Goal: Task Accomplishment & Management: Use online tool/utility

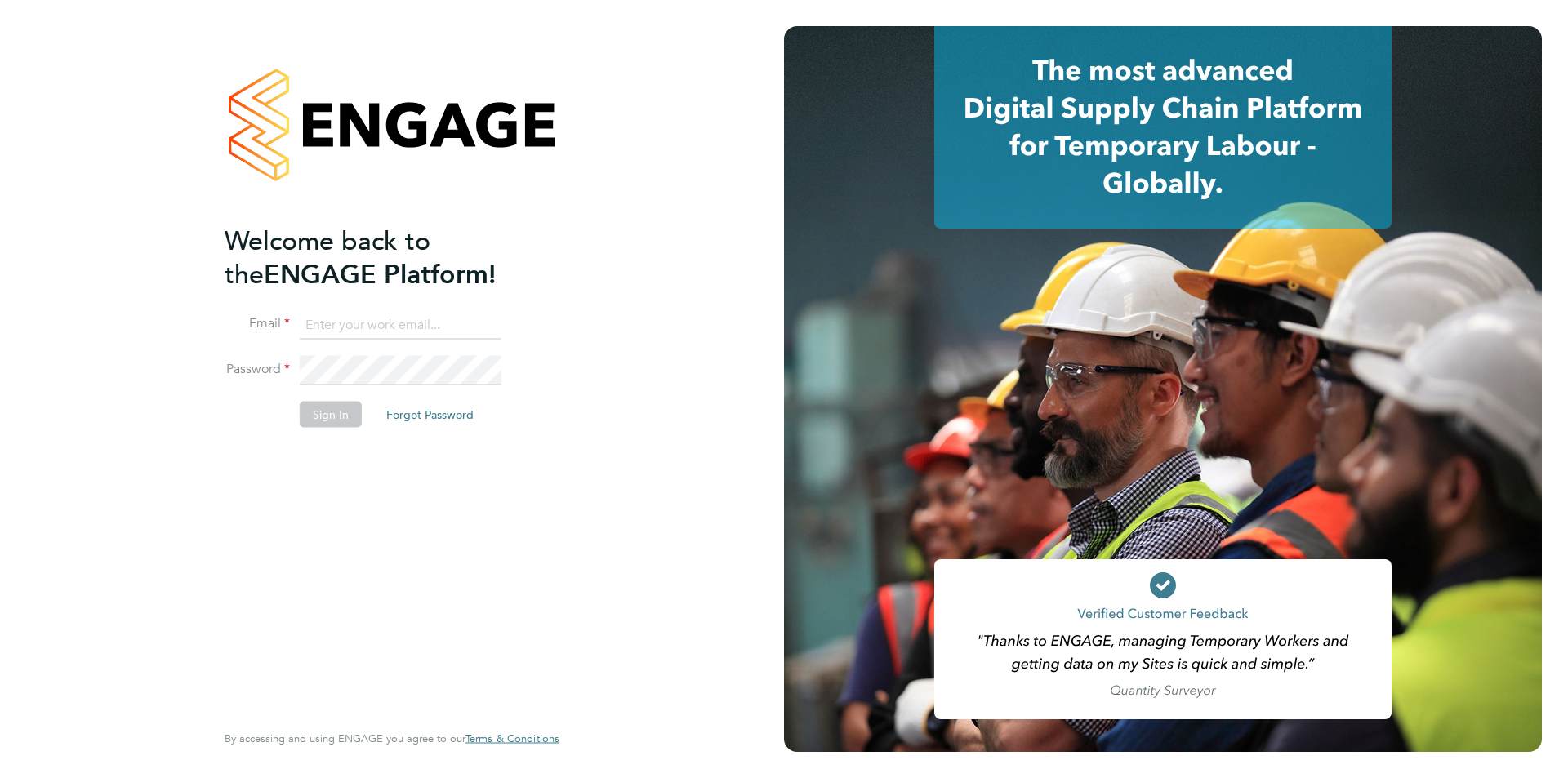
type input "karen@quantacontracts.com"
click at [311, 407] on button "Sign In" at bounding box center [331, 414] width 62 height 26
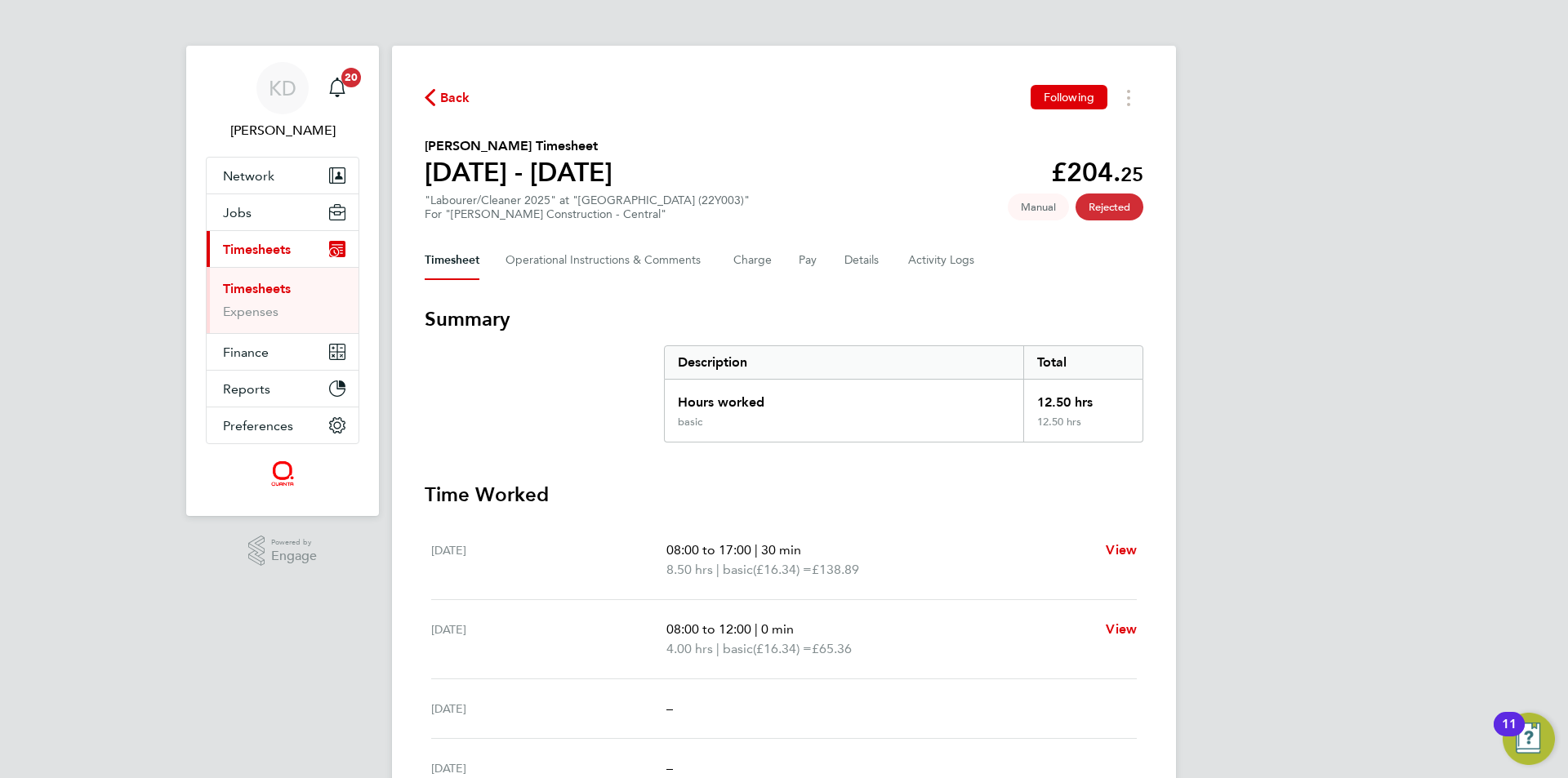
click at [253, 280] on ul "Timesheets Expenses" at bounding box center [282, 300] width 152 height 67
click at [256, 282] on link "Timesheets" at bounding box center [256, 288] width 67 height 15
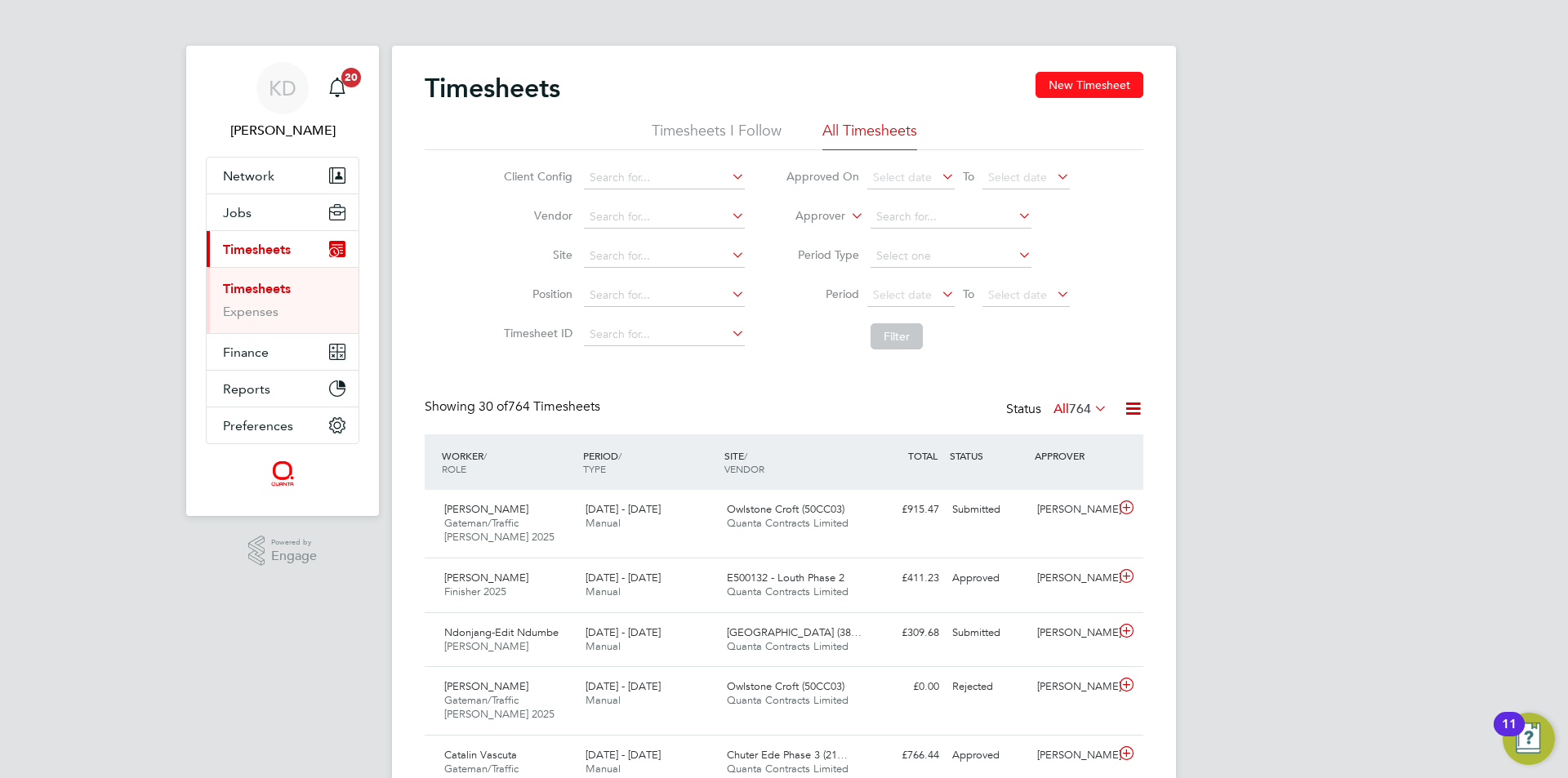
click at [1062, 91] on button "New Timesheet" at bounding box center [1089, 84] width 107 height 26
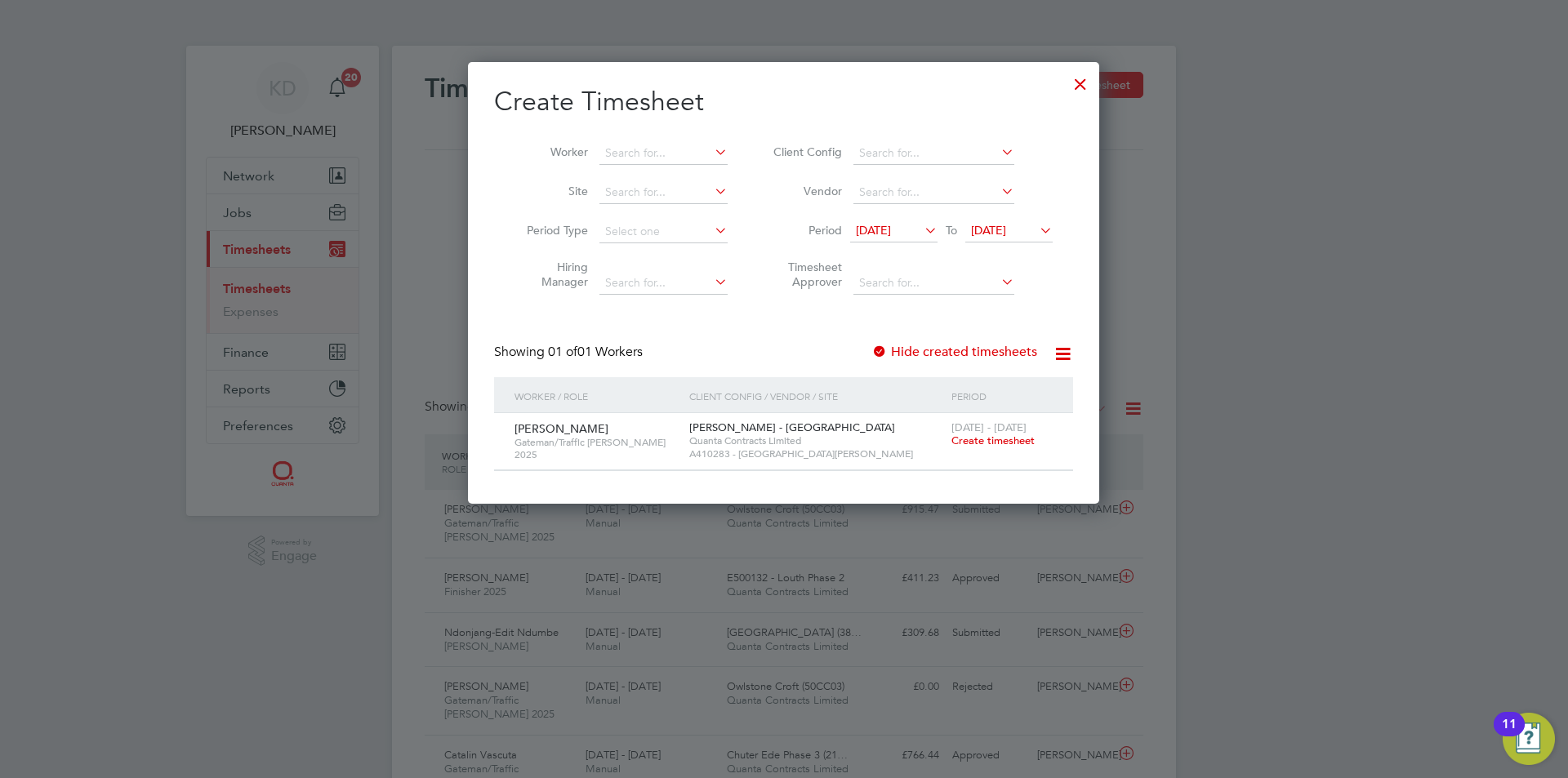
click at [1036, 228] on icon at bounding box center [1036, 231] width 0 height 23
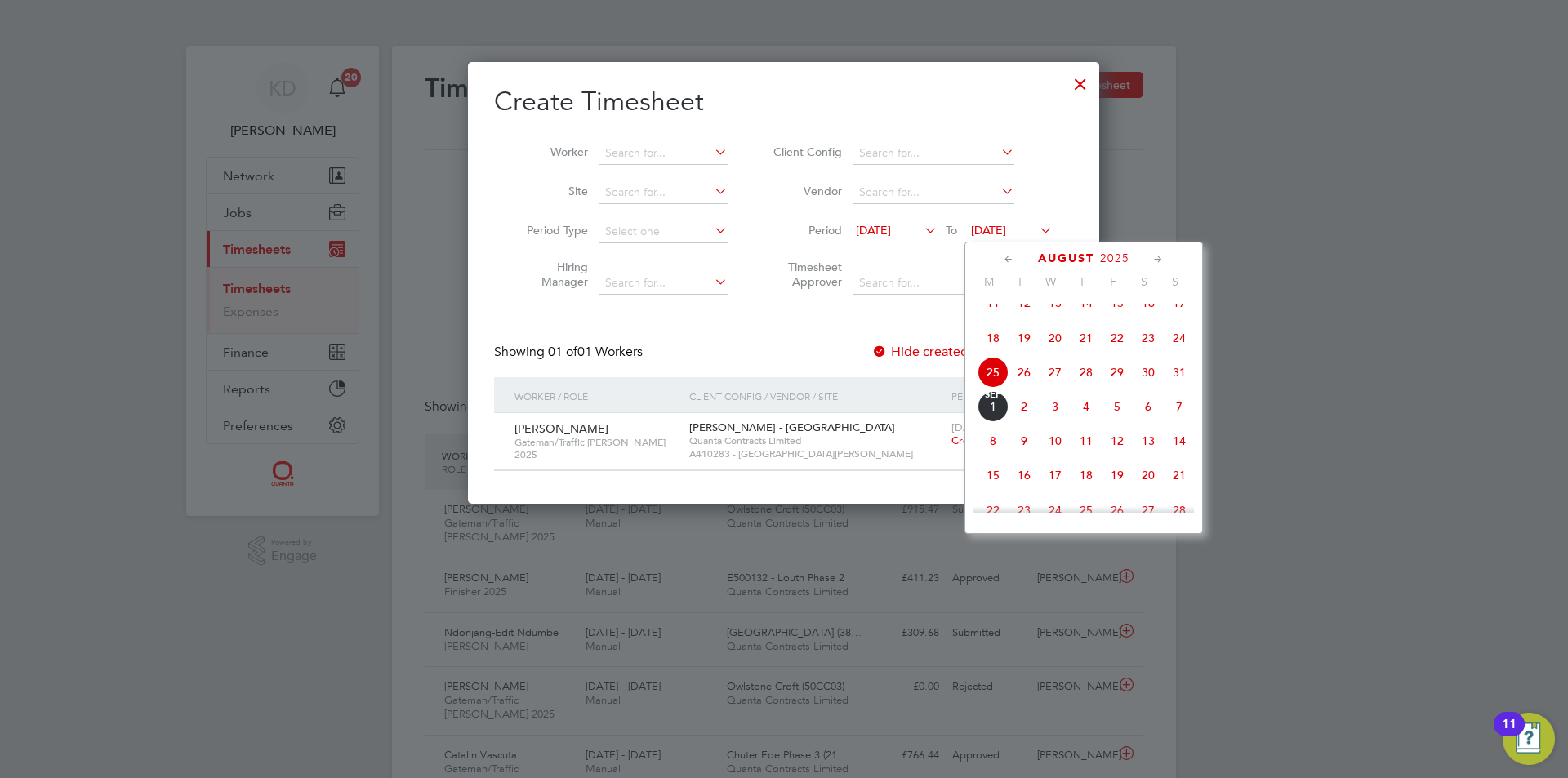
click at [1108, 383] on span "29" at bounding box center [1116, 372] width 31 height 31
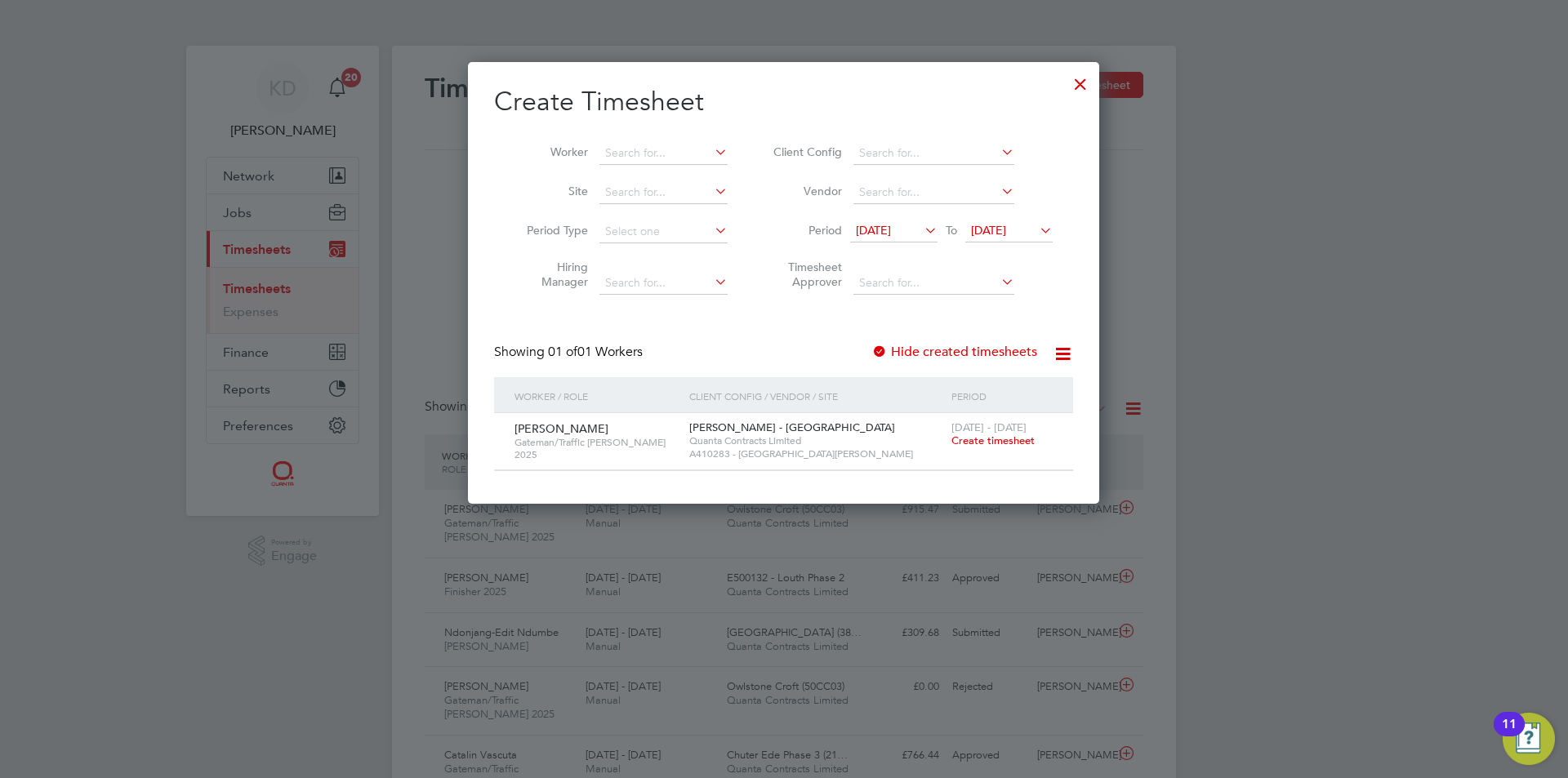
click at [1077, 76] on div at bounding box center [1080, 80] width 29 height 29
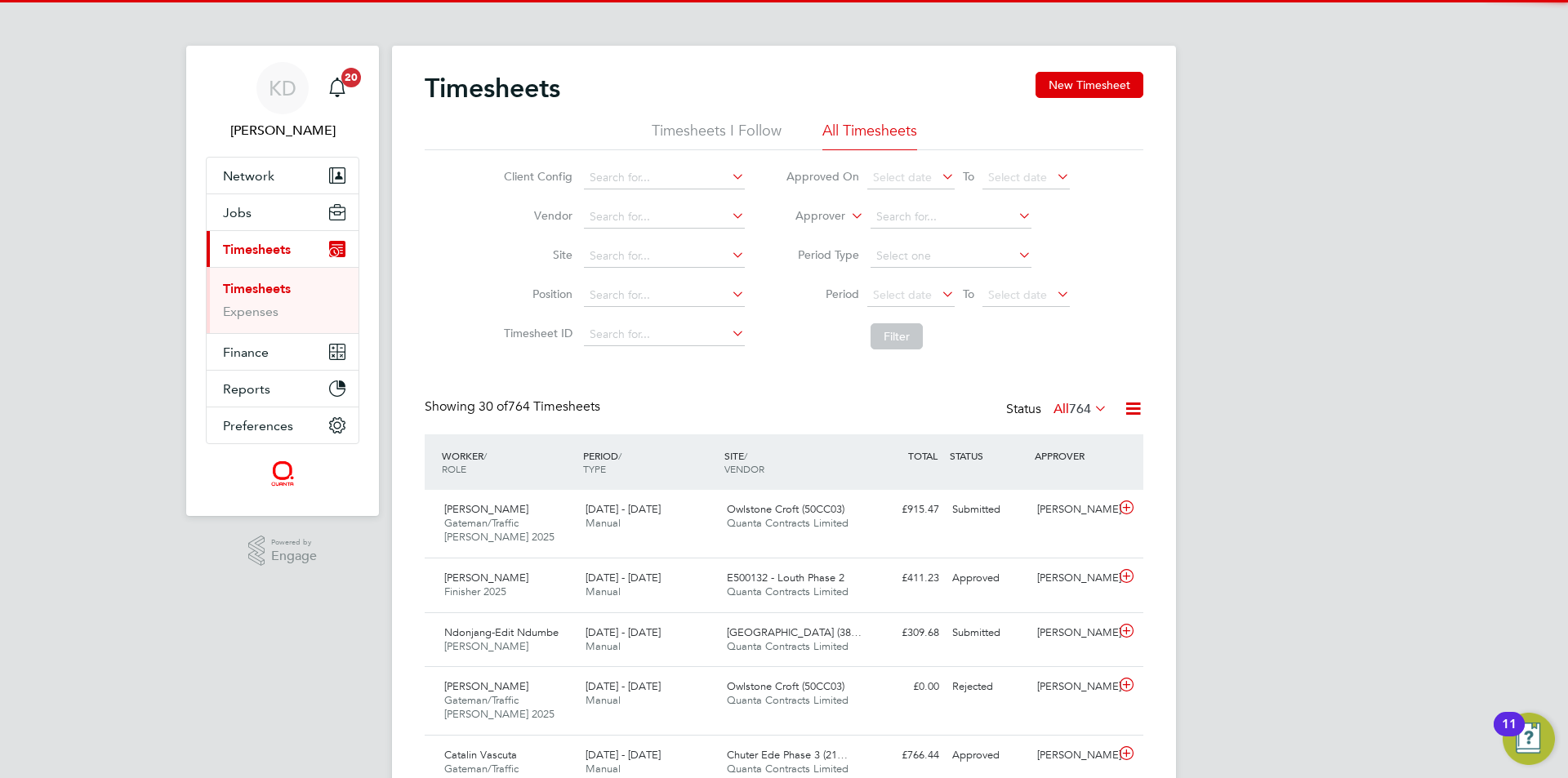
scroll to position [42, 142]
